Goal: Task Accomplishment & Management: Use online tool/utility

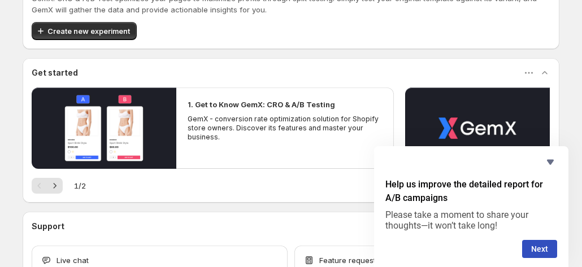
scroll to position [56, 0]
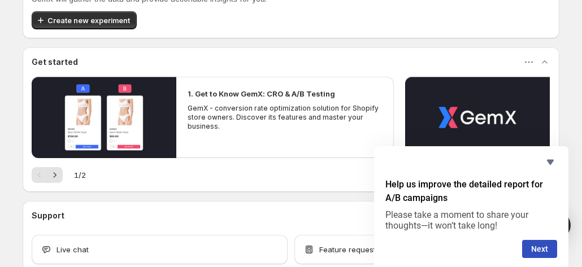
click at [227, 118] on p "GemX - conversion rate optimization solution for Shopify store owners. Discover…" at bounding box center [284, 117] width 194 height 27
click at [50, 178] on button "Siguiente" at bounding box center [55, 175] width 16 height 16
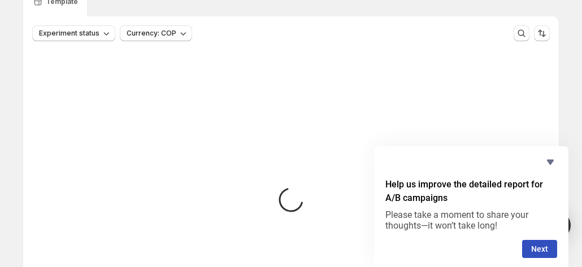
click at [544, 158] on icon "Hide survey" at bounding box center [550, 162] width 14 height 14
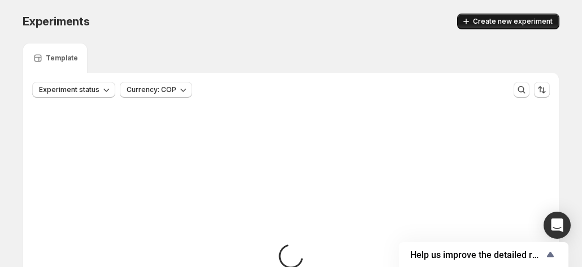
click at [470, 22] on icon "button" at bounding box center [465, 21] width 11 height 11
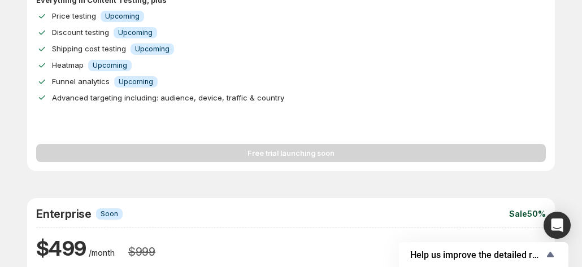
scroll to position [612, 0]
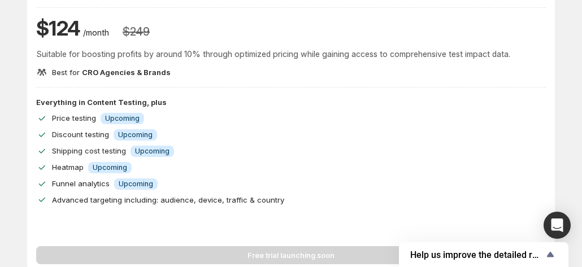
scroll to position [612, 0]
